Goal: Information Seeking & Learning: Learn about a topic

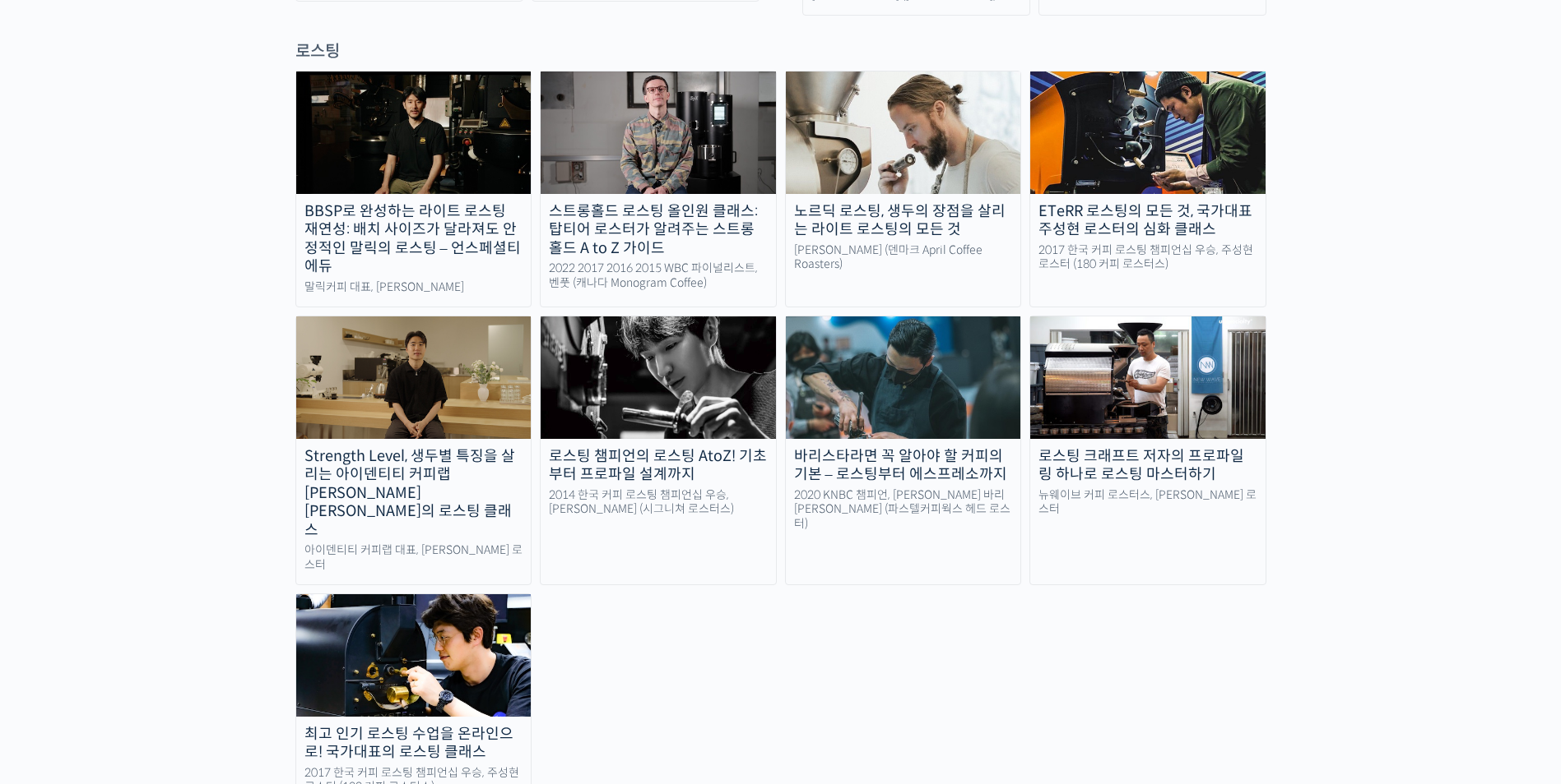
scroll to position [1480, 0]
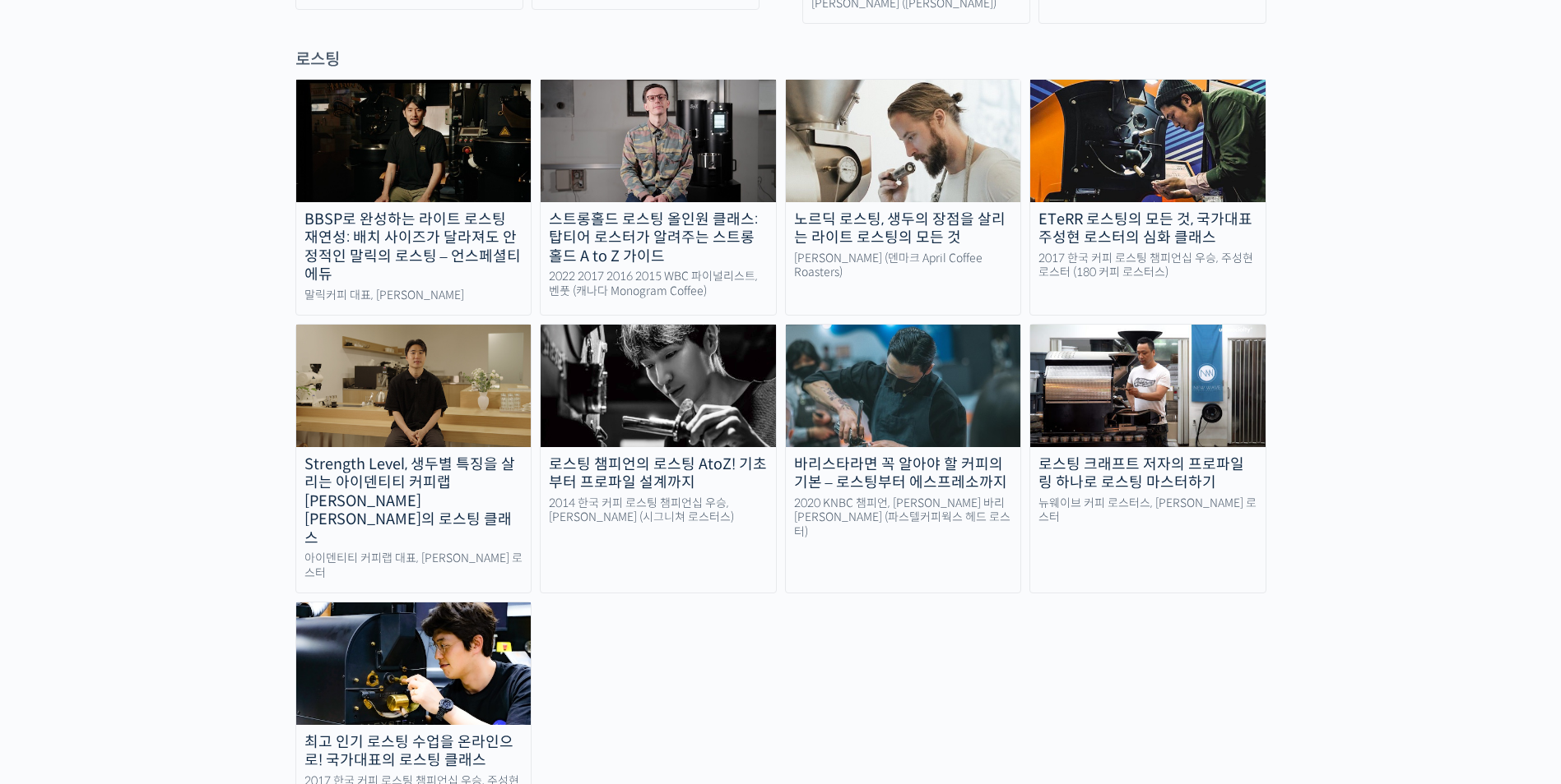
click at [910, 126] on img at bounding box center [903, 141] width 236 height 122
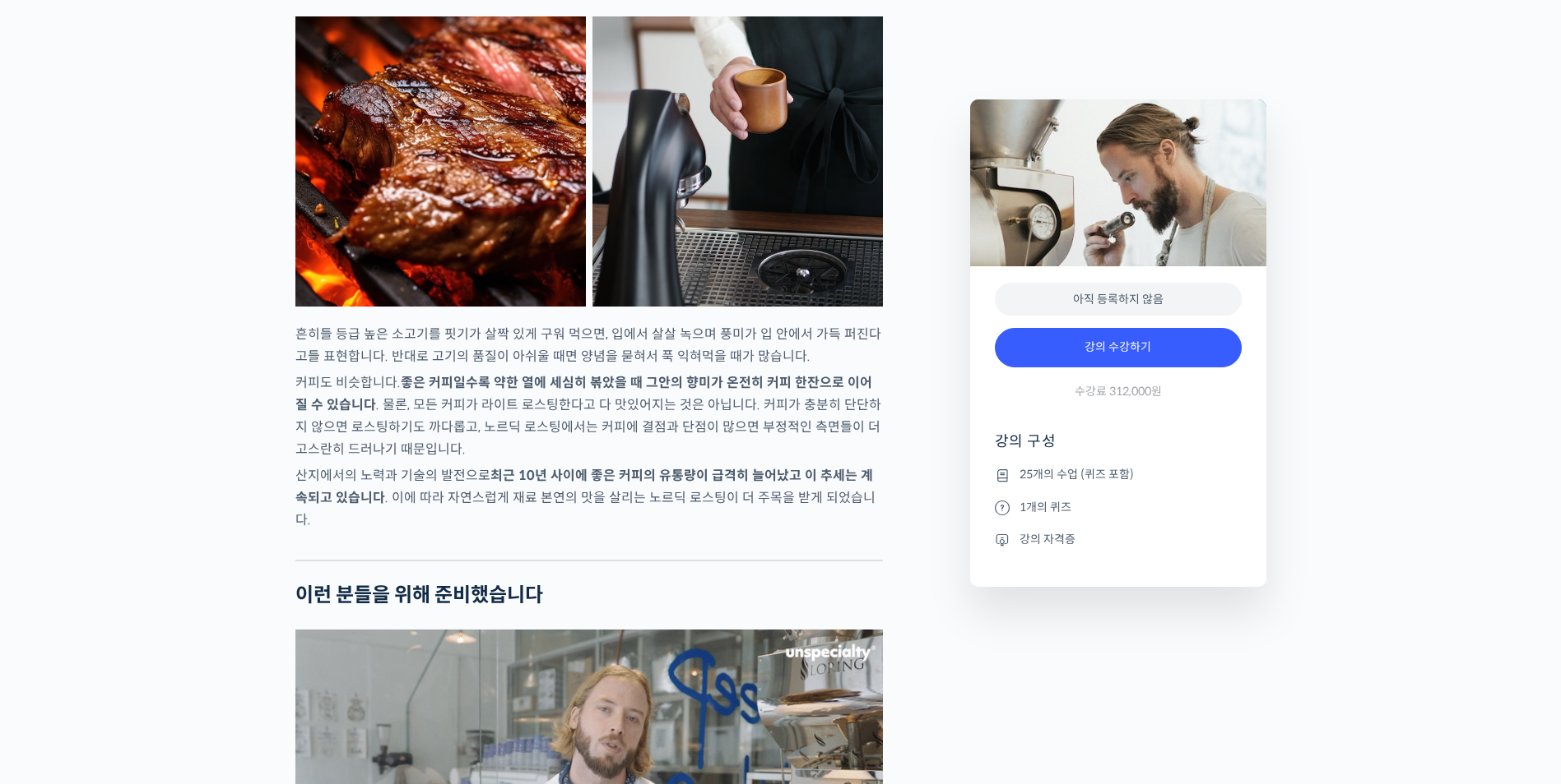
scroll to position [2713, 0]
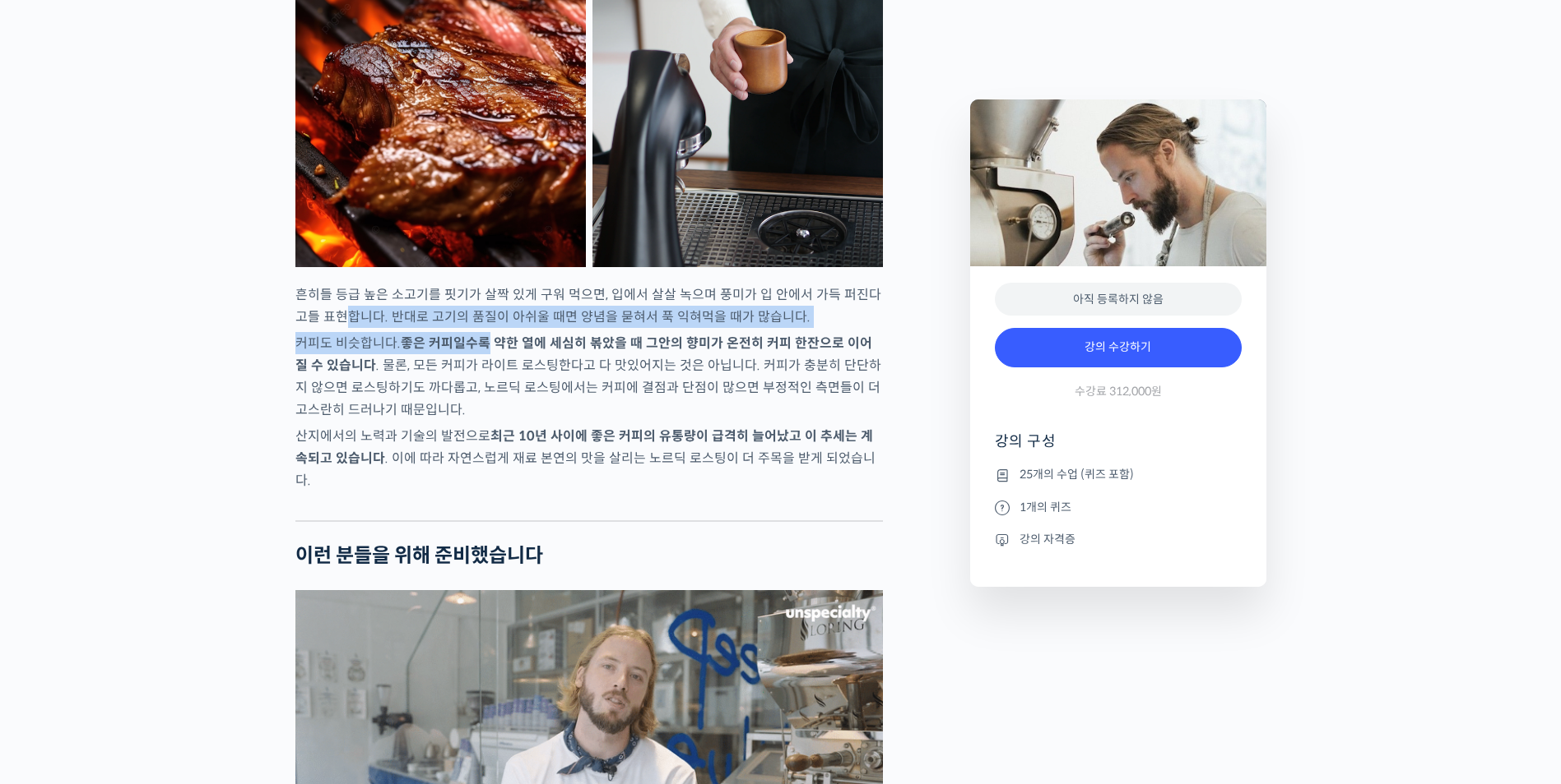
drag, startPoint x: 339, startPoint y: 361, endPoint x: 484, endPoint y: 367, distance: 145.1
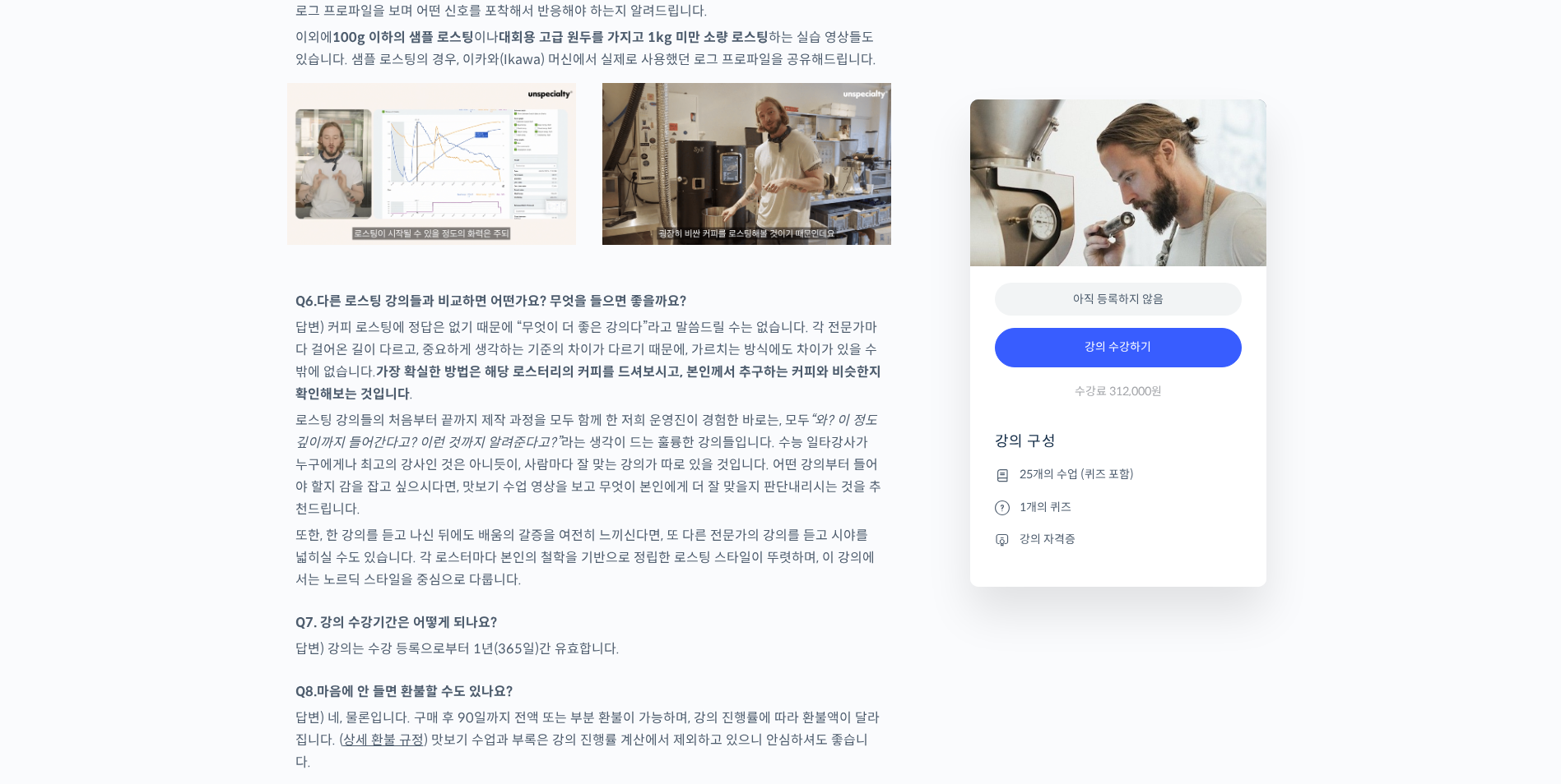
scroll to position [7793, 0]
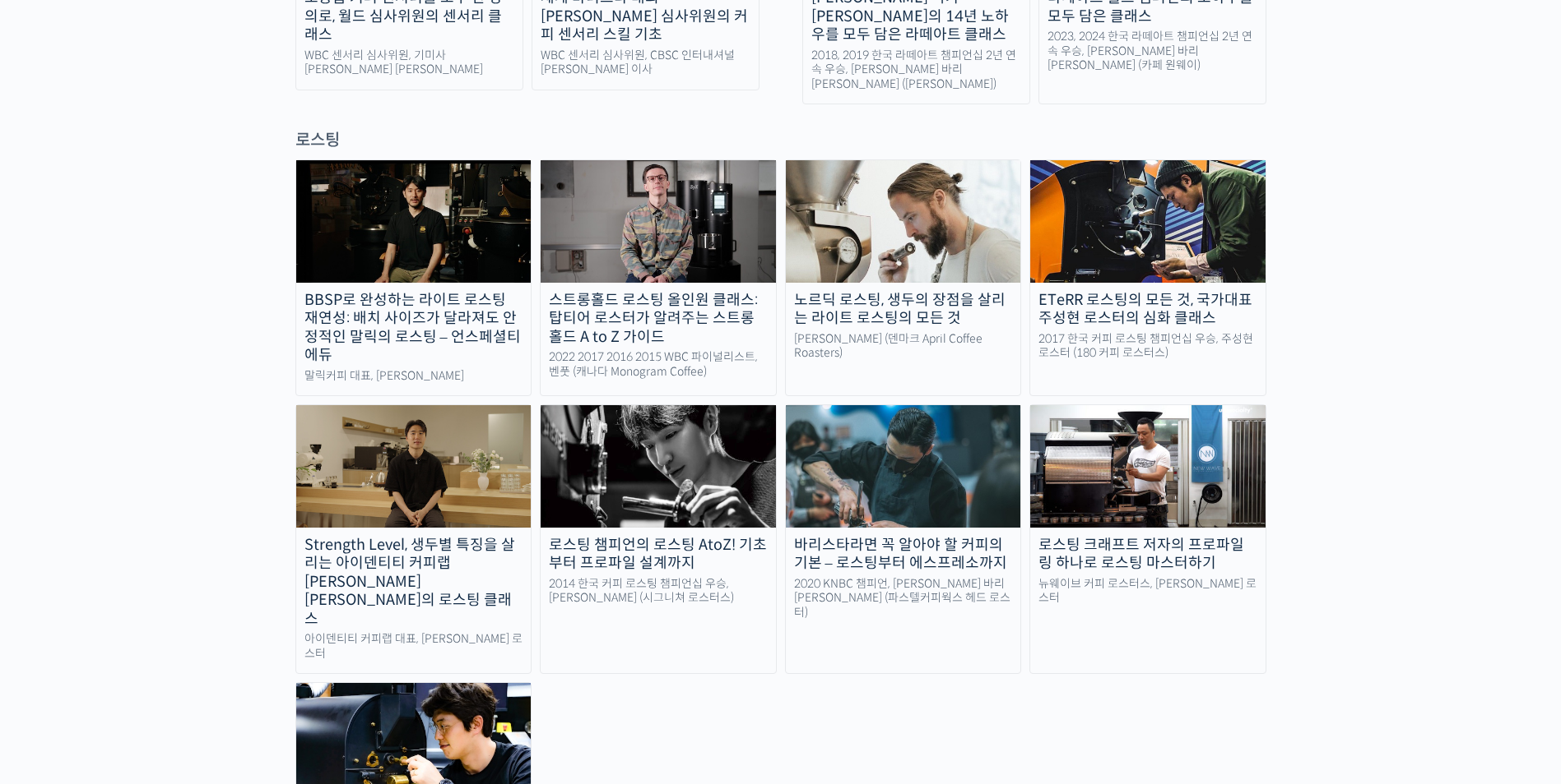
scroll to position [1398, 0]
click at [695, 406] on img at bounding box center [659, 467] width 236 height 122
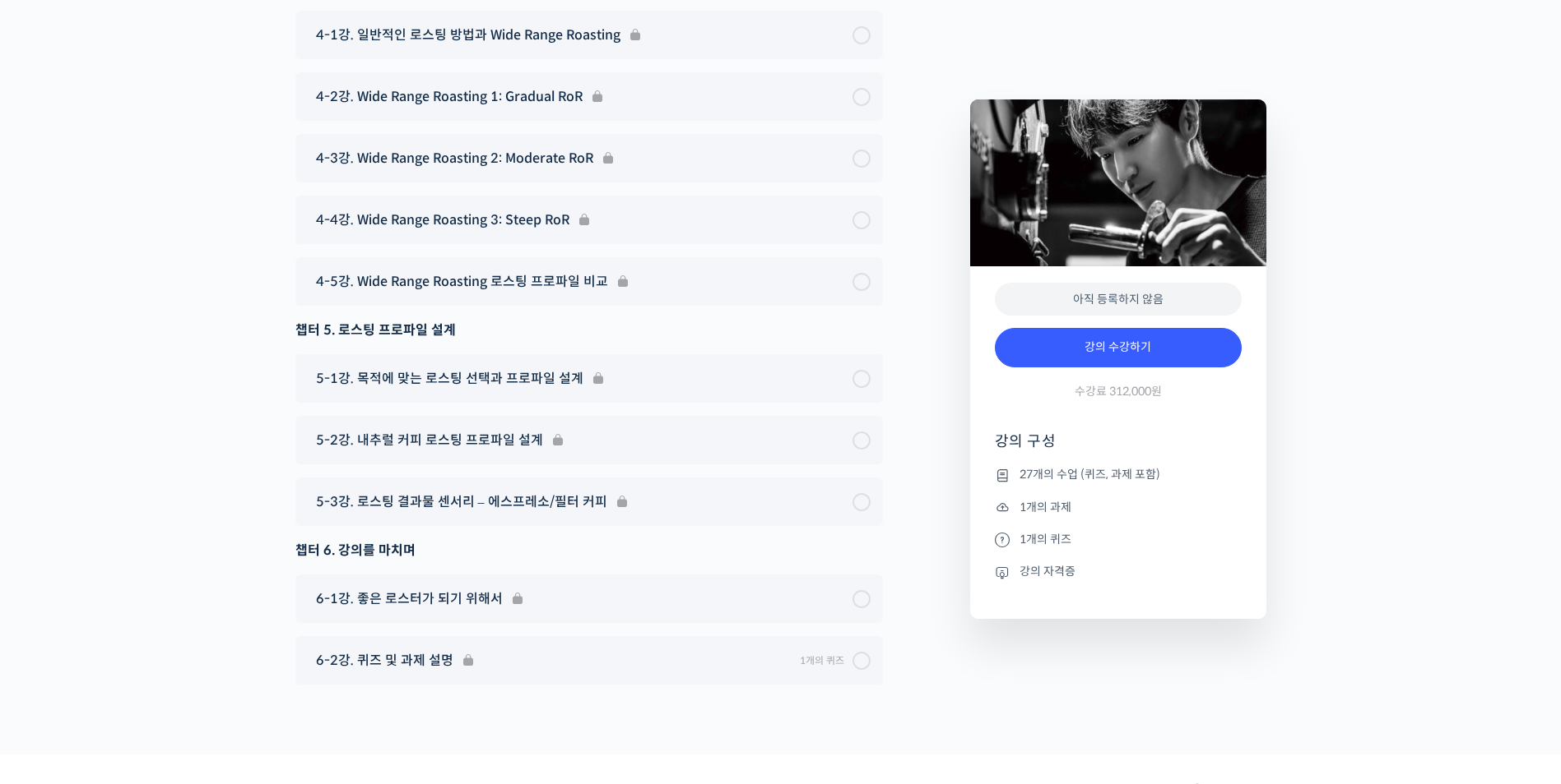
scroll to position [9372, 0]
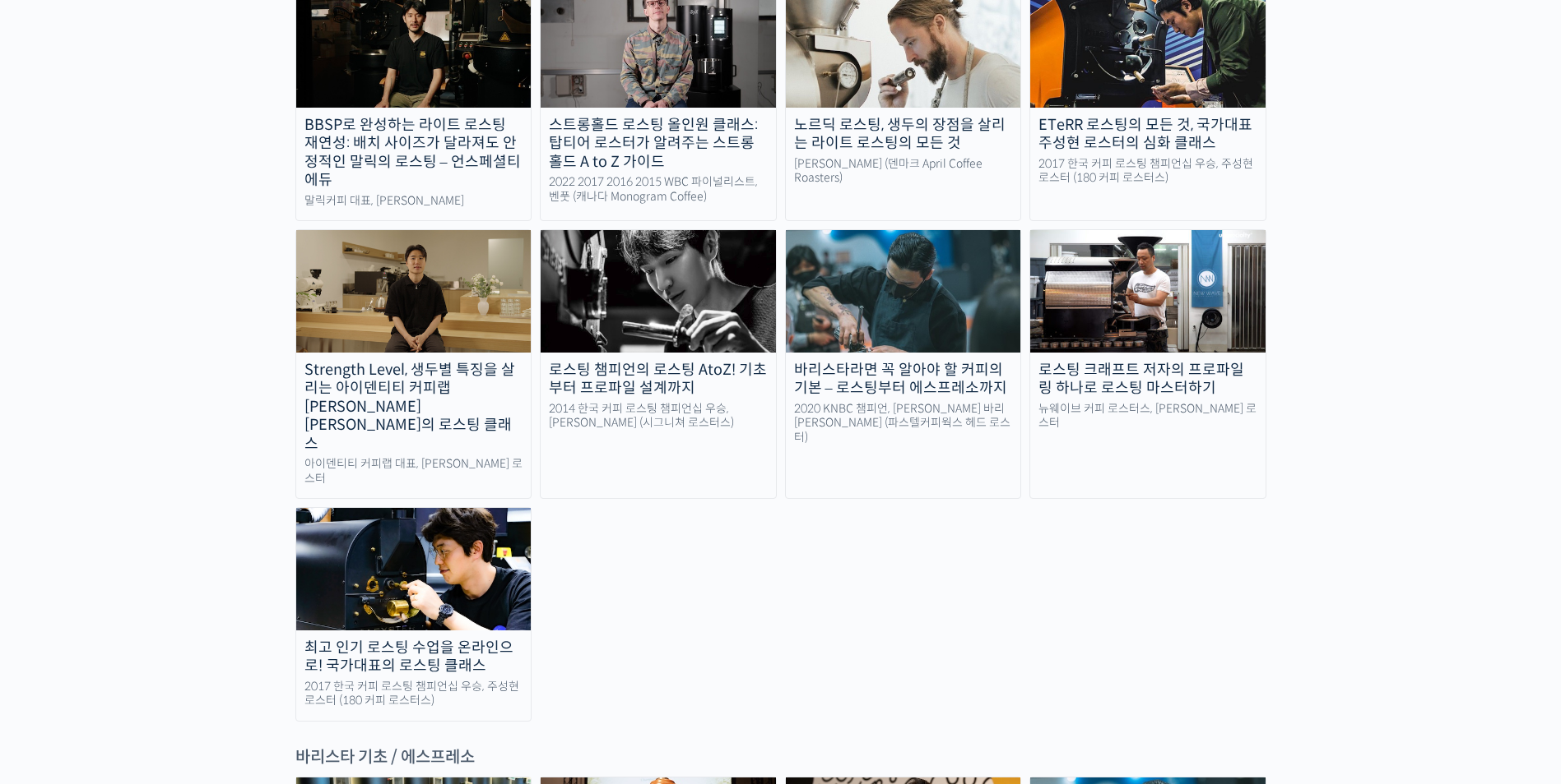
scroll to position [1562, 0]
